Goal: Information Seeking & Learning: Learn about a topic

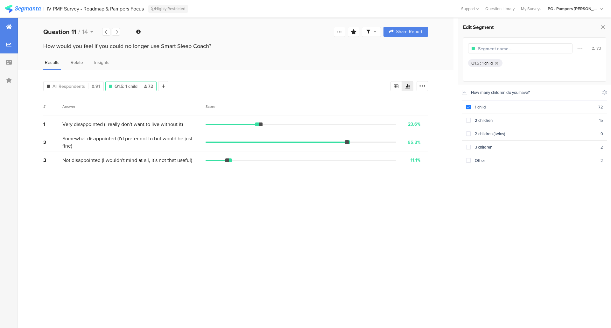
click at [13, 28] on div at bounding box center [9, 27] width 18 height 18
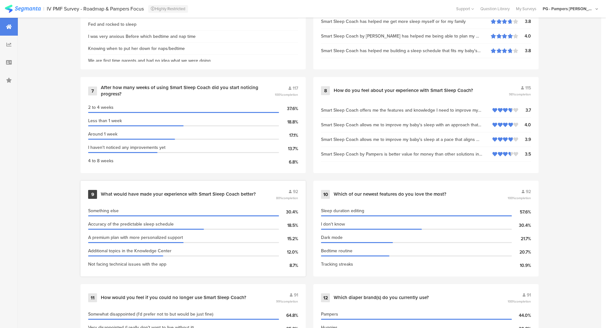
scroll to position [546, 0]
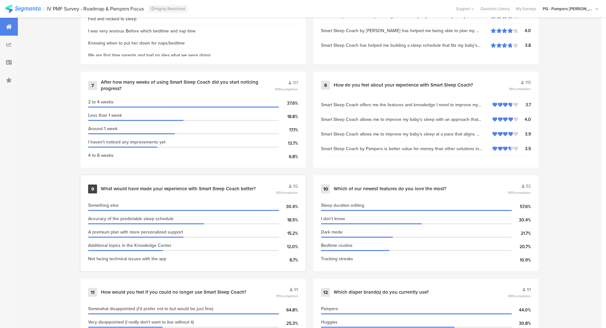
click at [179, 187] on div "What would have made your experience with Smart Sleep Coach better?" at bounding box center [178, 189] width 155 height 6
